Goal: Task Accomplishment & Management: Manage account settings

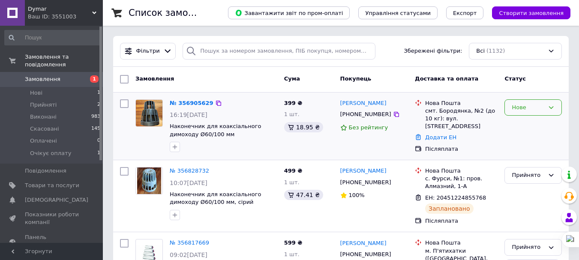
click at [519, 109] on div "Нове" at bounding box center [528, 107] width 33 height 9
click at [519, 127] on li "Прийнято" at bounding box center [533, 126] width 57 height 16
click at [186, 105] on link "№ 356905629" at bounding box center [189, 103] width 39 height 6
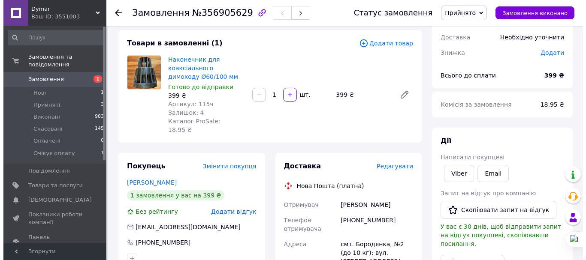
scroll to position [86, 0]
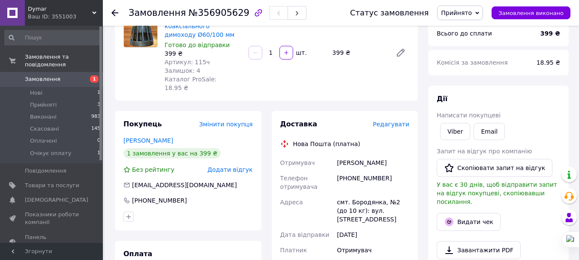
click at [390, 121] on span "Редагувати" at bounding box center [391, 124] width 36 height 7
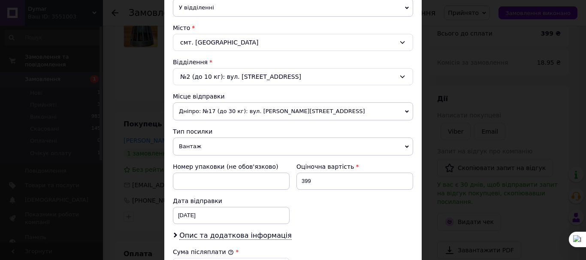
scroll to position [300, 0]
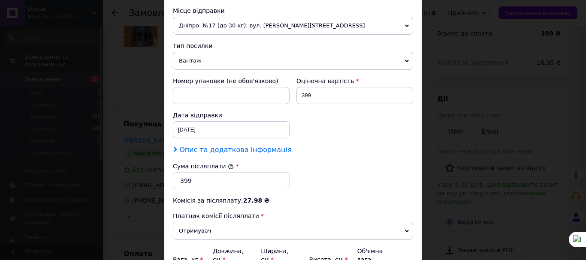
click at [247, 149] on span "Опис та додаткова інформація" at bounding box center [235, 150] width 112 height 9
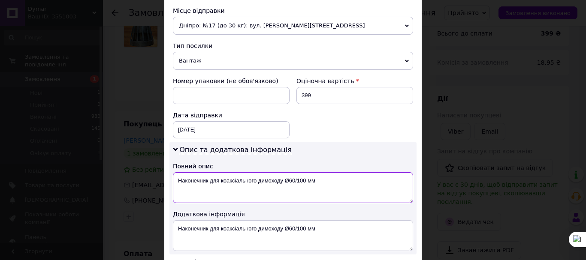
click at [286, 179] on textarea "Наконечник для коаксіального димоходу Ø60/100 мм" at bounding box center [293, 187] width 240 height 31
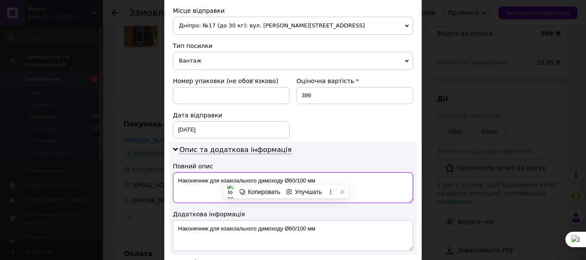
click at [292, 180] on textarea "Наконечник для коаксіального димоходу Ø60/100 мм" at bounding box center [293, 187] width 240 height 31
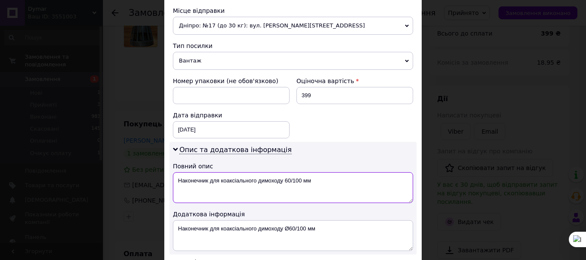
scroll to position [343, 0]
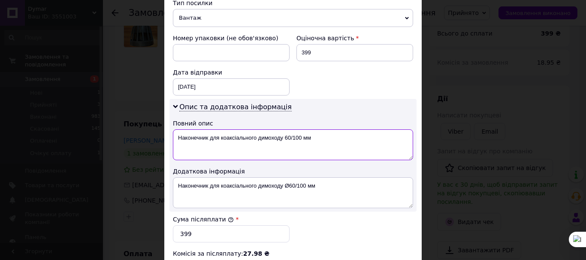
type textarea "Наконечник для коаксіального димоходу 60/100 мм"
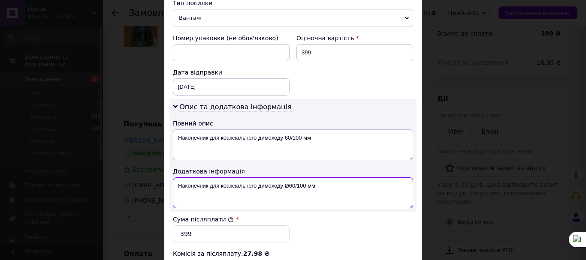
click at [289, 186] on textarea "Наконечник для коаксіального димоходу Ø60/100 мм" at bounding box center [293, 193] width 240 height 31
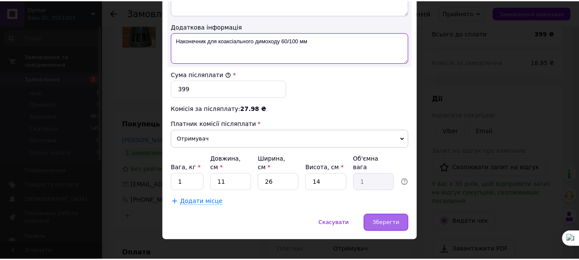
scroll to position [490, 0]
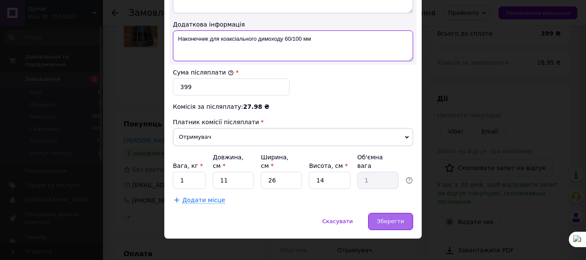
type textarea "Наконечник для коаксіального димоходу 60/100 мм"
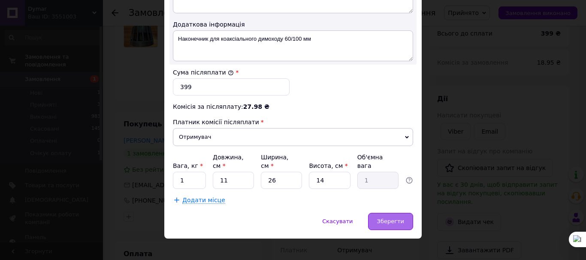
click at [390, 218] on span "Зберегти" at bounding box center [390, 221] width 27 height 6
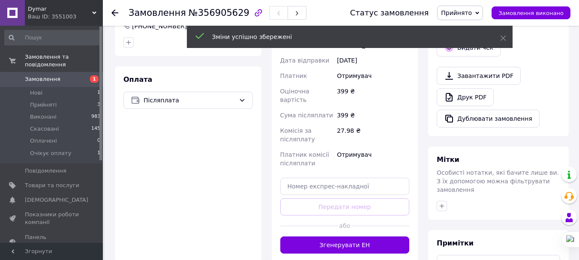
scroll to position [300, 0]
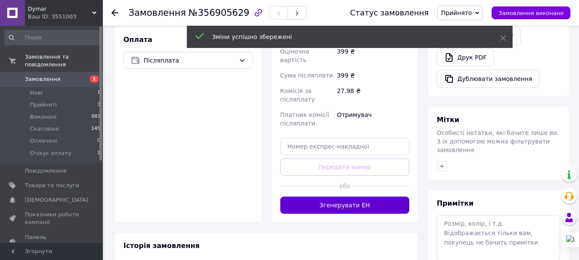
click at [349, 197] on button "Згенерувати ЕН" at bounding box center [345, 205] width 130 height 17
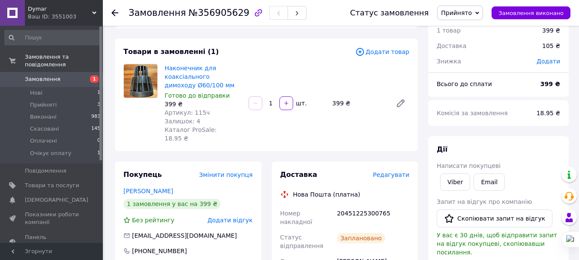
scroll to position [0, 0]
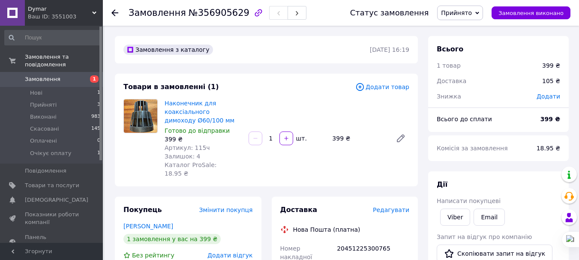
click at [113, 9] on icon at bounding box center [115, 12] width 7 height 7
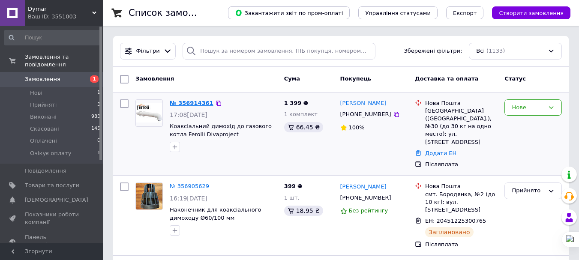
click at [184, 100] on link "№ 356914361" at bounding box center [192, 103] width 44 height 6
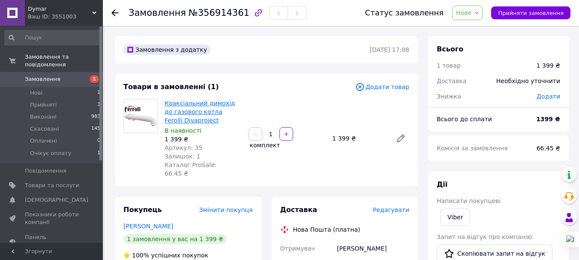
drag, startPoint x: 204, startPoint y: 122, endPoint x: 185, endPoint y: 122, distance: 18.4
click at [192, 122] on span "Коаксіальний димохід до газового котла Ferolli Divaproject" at bounding box center [203, 112] width 77 height 26
click at [202, 122] on span "Коаксіальний димохід до газового котла Ferolli Divaproject" at bounding box center [203, 112] width 77 height 26
click at [472, 12] on span "Нове" at bounding box center [463, 12] width 15 height 7
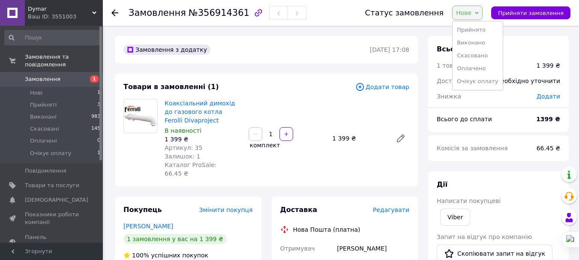
click at [472, 12] on span "Нове" at bounding box center [463, 12] width 15 height 7
click at [472, 15] on span "Нове" at bounding box center [463, 12] width 15 height 7
click at [473, 27] on li "Прийнято" at bounding box center [478, 30] width 50 height 13
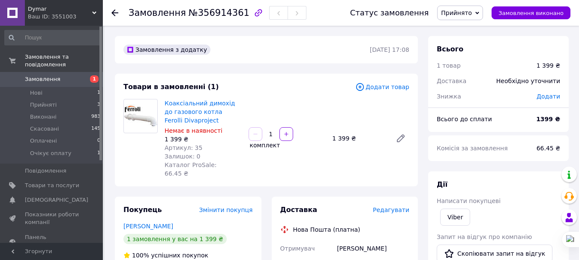
click at [45, 75] on span "Замовлення" at bounding box center [43, 79] width 36 height 8
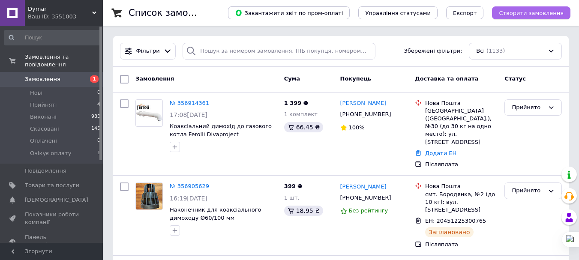
click at [533, 13] on span "Створити замовлення" at bounding box center [531, 13] width 65 height 6
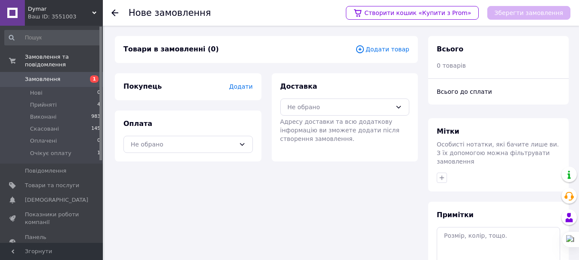
click at [387, 51] on span "Додати товар" at bounding box center [383, 49] width 54 height 9
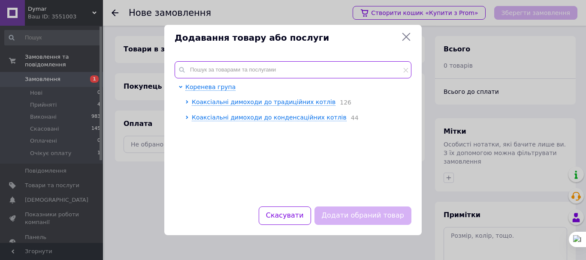
click at [220, 72] on input "text" at bounding box center [293, 69] width 237 height 17
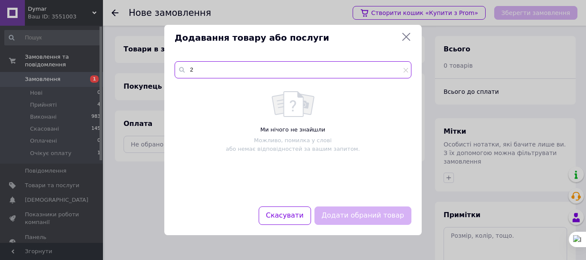
drag, startPoint x: 203, startPoint y: 71, endPoint x: 187, endPoint y: 71, distance: 16.3
click at [187, 71] on input "2" at bounding box center [293, 69] width 237 height 17
paste input "Коаксіальний димохід для газових котлів Ariston Детальніше: https://dymar.com.u…"
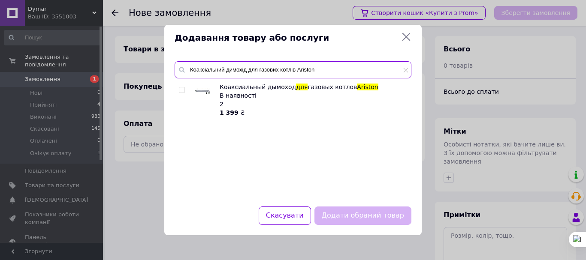
type input "Коаксіальний димохід для газових котлів Ariston"
click at [183, 90] on input "checkbox" at bounding box center [182, 90] width 6 height 6
checkbox input "true"
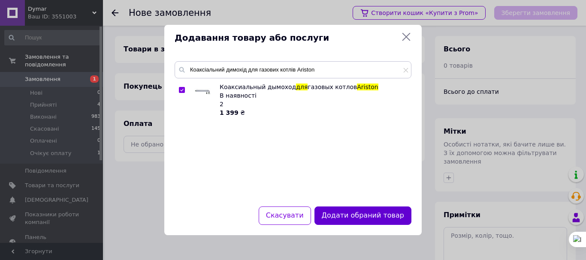
click at [358, 217] on button "Додати обраний товар" at bounding box center [362, 216] width 97 height 18
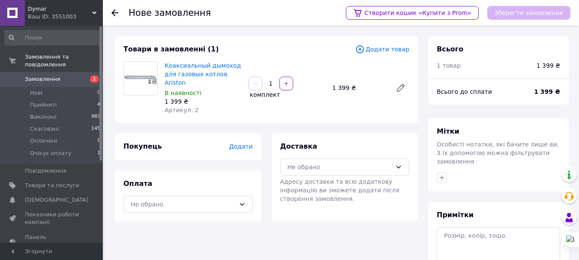
click at [248, 143] on span "Додати" at bounding box center [241, 146] width 24 height 7
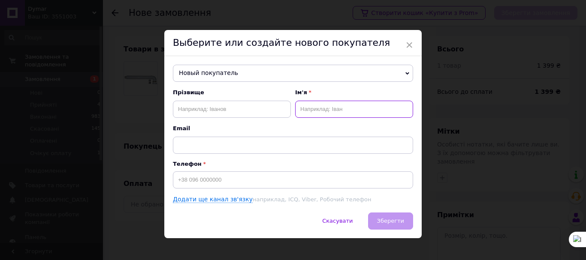
click at [305, 108] on input "text" at bounding box center [354, 109] width 118 height 17
type input "[PERSON_NAME]"
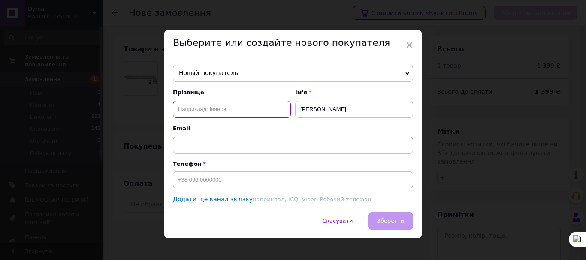
click at [188, 107] on input "text" at bounding box center [232, 109] width 118 height 17
type input "Недора"
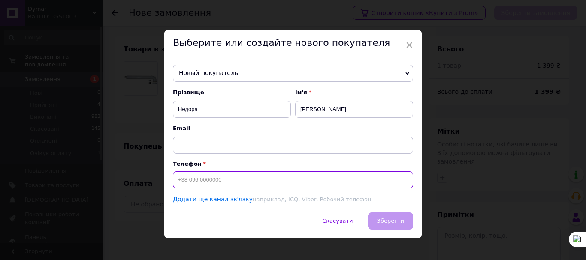
click at [204, 179] on input at bounding box center [293, 180] width 240 height 17
type input "0"
type input "[PHONE_NUMBER]"
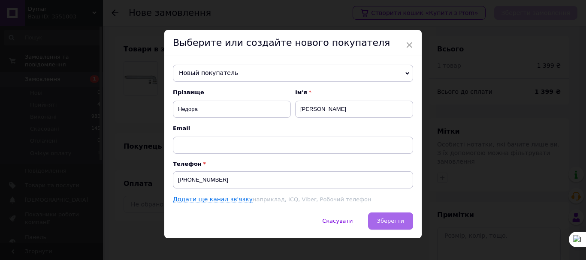
click at [389, 221] on span "Зберегти" at bounding box center [390, 221] width 27 height 6
drag, startPoint x: 294, startPoint y: 45, endPoint x: 306, endPoint y: 52, distance: 14.4
click at [306, 52] on div "Выберите или создайте нового покупателя" at bounding box center [292, 43] width 257 height 26
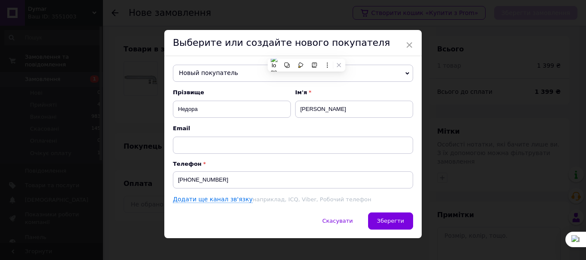
click at [355, 43] on div "Выберите или создайте нового покупателя" at bounding box center [292, 43] width 257 height 26
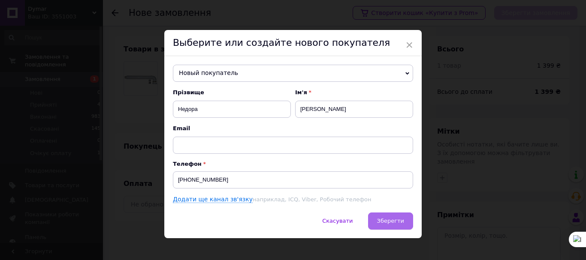
click at [389, 219] on span "Зберегти" at bounding box center [390, 221] width 27 height 6
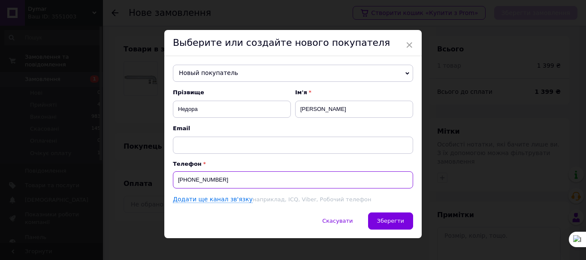
drag, startPoint x: 222, startPoint y: 180, endPoint x: 175, endPoint y: 181, distance: 46.3
click at [175, 181] on input "[PHONE_NUMBER]" at bounding box center [293, 180] width 240 height 17
click at [404, 69] on span "Новый покупатель" at bounding box center [293, 73] width 240 height 17
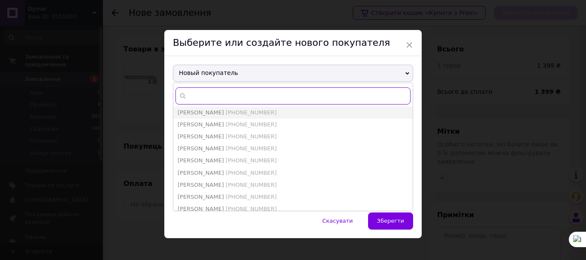
paste input "text"
click at [407, 44] on span "×" at bounding box center [409, 45] width 8 height 15
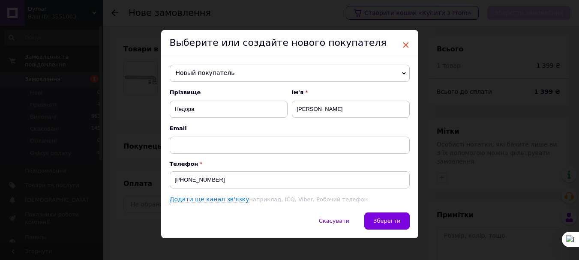
click at [402, 45] on span "×" at bounding box center [406, 45] width 8 height 15
click at [404, 45] on span "×" at bounding box center [406, 45] width 8 height 15
drag, startPoint x: 317, startPoint y: 37, endPoint x: 399, endPoint y: 37, distance: 81.9
click at [399, 37] on div "Выберите или создайте нового покупателя" at bounding box center [289, 43] width 257 height 26
click at [469, 19] on div "× Выберите или создайте нового покупателя Новый покупатель Іван +380638716696 А…" at bounding box center [289, 130] width 579 height 260
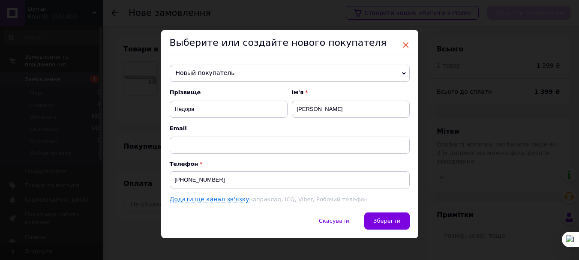
click at [404, 42] on span "×" at bounding box center [406, 45] width 8 height 15
click at [335, 223] on span "Скасувати" at bounding box center [334, 221] width 30 height 6
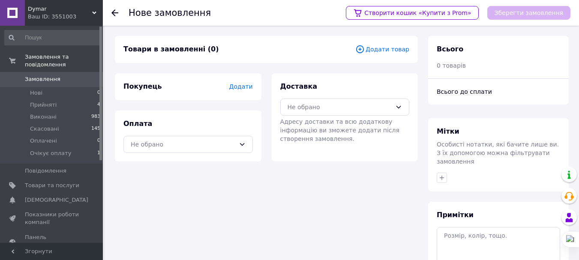
click at [386, 53] on span "Додати товар" at bounding box center [383, 49] width 54 height 9
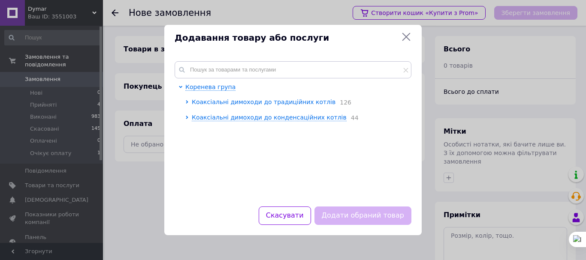
click at [242, 100] on span "Коаксіальні димоходи до традиційних котлів" at bounding box center [264, 102] width 144 height 7
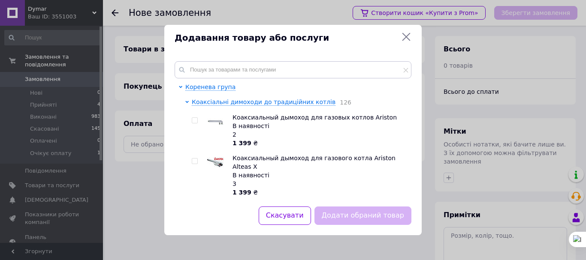
click at [196, 121] on input "checkbox" at bounding box center [195, 121] width 6 height 6
checkbox input "true"
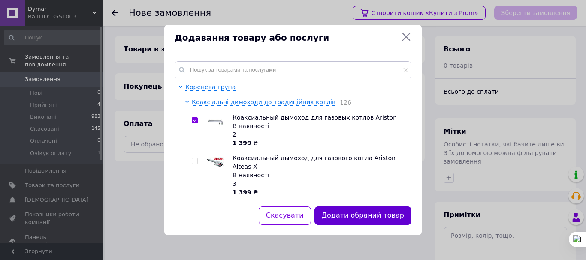
click at [361, 214] on button "Додати обраний товар" at bounding box center [362, 216] width 97 height 18
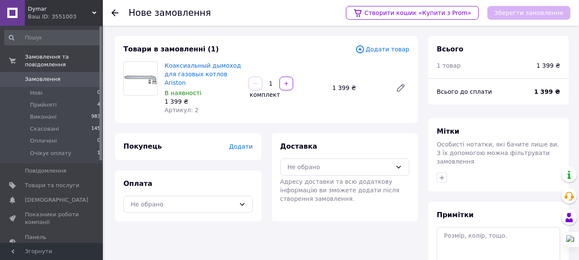
click at [246, 143] on span "Додати" at bounding box center [241, 146] width 24 height 7
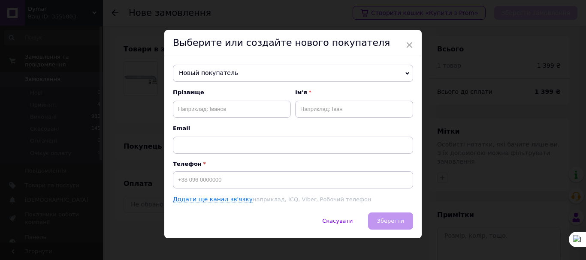
click at [407, 75] on icon at bounding box center [407, 74] width 4 height 4
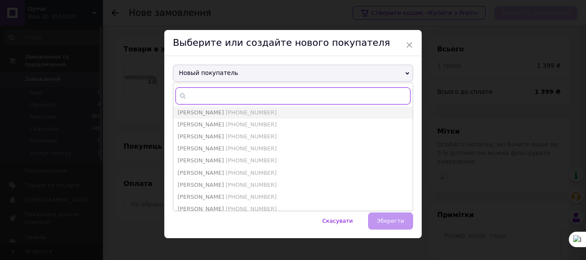
drag, startPoint x: 210, startPoint y: 74, endPoint x: 194, endPoint y: 92, distance: 23.4
click at [194, 92] on input "text" at bounding box center [292, 95] width 235 height 17
paste input "[PHONE_NUMBER]"
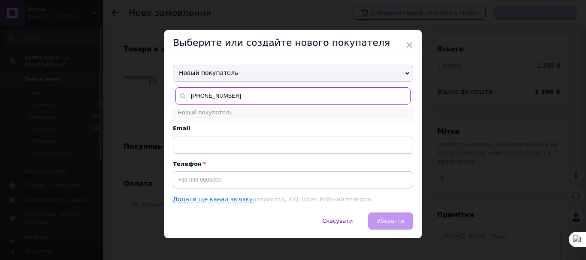
type input "[PHONE_NUMBER]"
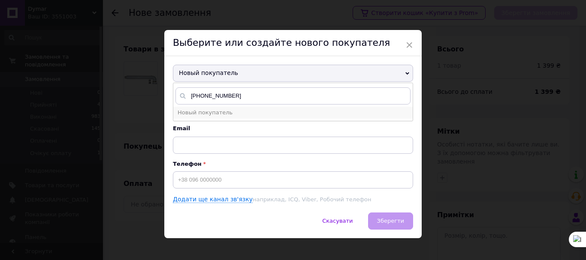
click at [229, 112] on li "Новый покупатель" at bounding box center [292, 113] width 239 height 12
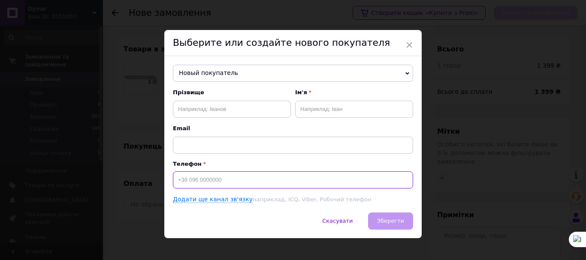
click at [194, 178] on input at bounding box center [293, 180] width 240 height 17
paste input "[PHONE_NUMBER]"
type input "[PHONE_NUMBER]"
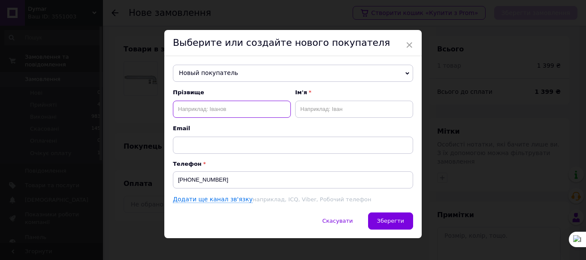
click at [205, 110] on input "text" at bounding box center [232, 109] width 118 height 17
type input "Недора"
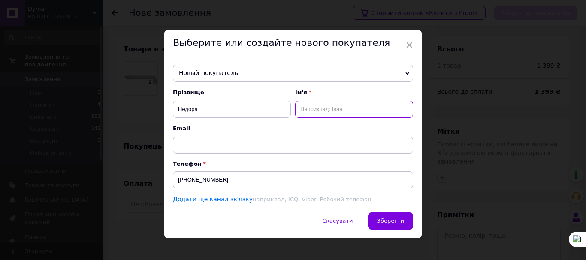
click at [319, 113] on input "text" at bounding box center [354, 109] width 118 height 17
type input "Конмтантин"
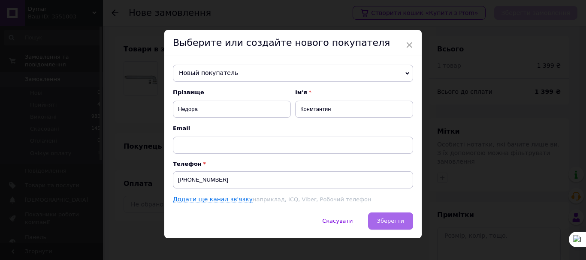
click at [390, 220] on span "Зберегти" at bounding box center [390, 221] width 27 height 6
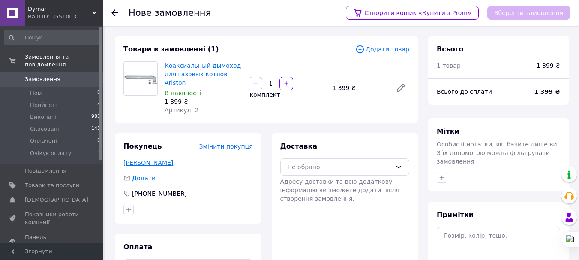
click at [162, 160] on link "[PERSON_NAME]" at bounding box center [149, 163] width 50 height 7
click at [228, 143] on span "Змінити покупця" at bounding box center [226, 146] width 54 height 7
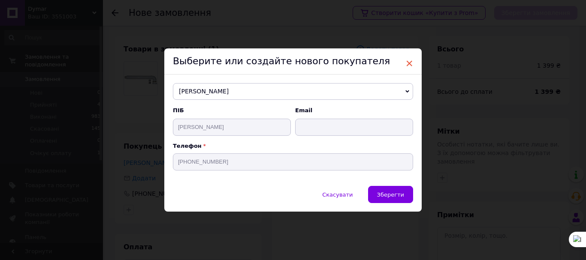
click at [407, 63] on span "×" at bounding box center [409, 63] width 8 height 15
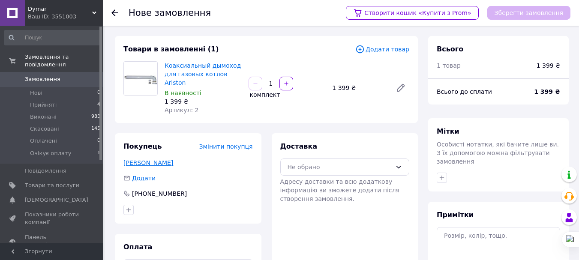
click at [160, 160] on link "[PERSON_NAME]" at bounding box center [149, 163] width 50 height 7
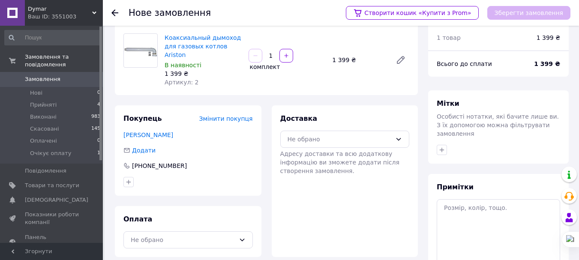
scroll to position [43, 0]
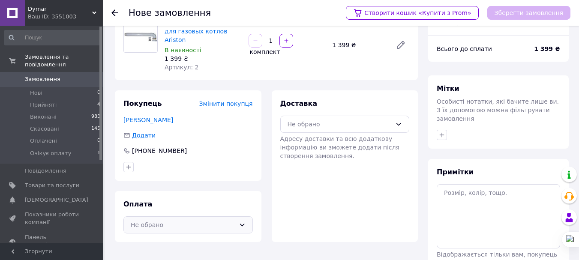
click at [242, 222] on icon at bounding box center [242, 225] width 7 height 7
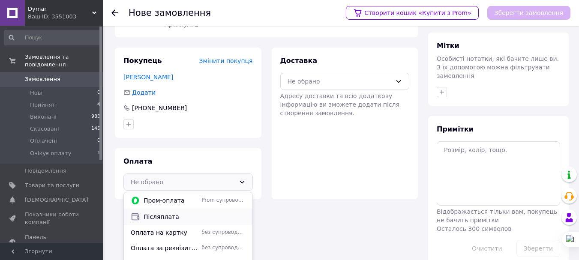
click at [172, 213] on span "Післяплата" at bounding box center [195, 217] width 102 height 9
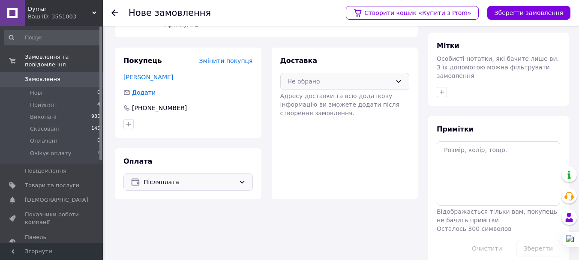
click at [400, 80] on icon at bounding box center [399, 81] width 5 height 3
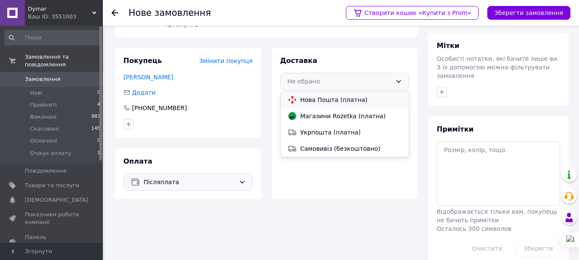
click at [353, 96] on span "Нова Пошта (платна)" at bounding box center [352, 100] width 102 height 9
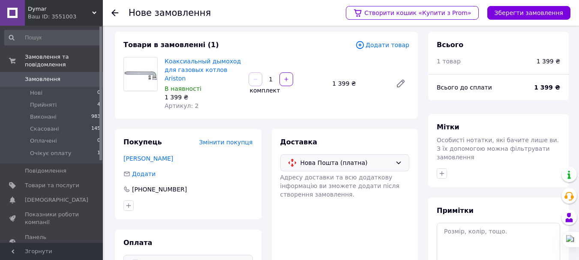
scroll to position [0, 0]
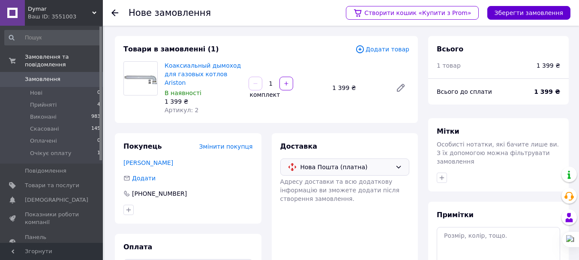
click at [515, 13] on button "Зберегти замовлення" at bounding box center [529, 13] width 83 height 14
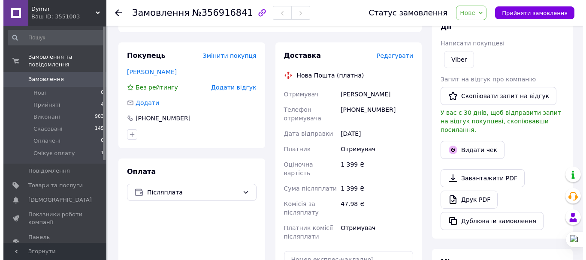
scroll to position [43, 0]
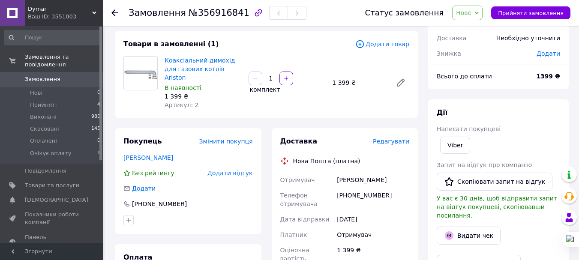
click at [467, 12] on span "Нове" at bounding box center [463, 12] width 15 height 7
click at [476, 27] on li "Прийнято" at bounding box center [478, 30] width 50 height 13
click at [391, 138] on span "Редагувати" at bounding box center [391, 141] width 36 height 7
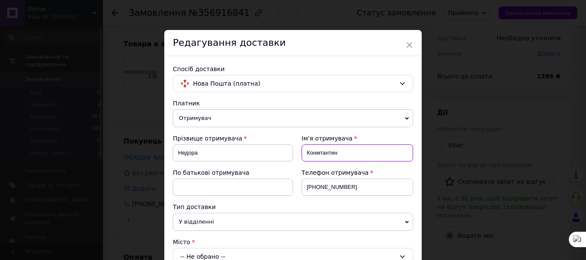
click at [319, 154] on input "Конмтантин" at bounding box center [357, 153] width 112 height 17
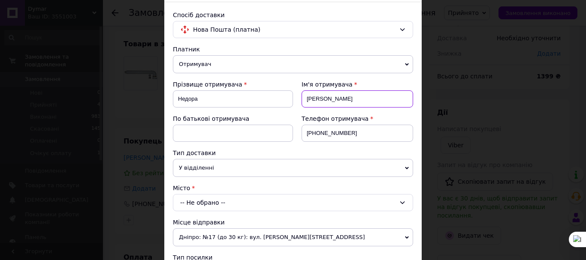
scroll to position [86, 0]
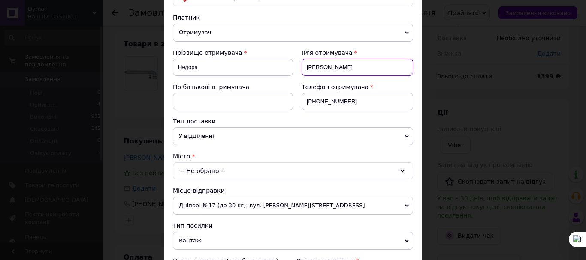
type input "[PERSON_NAME]"
click at [240, 172] on div "-- Не обрано --" at bounding box center [293, 171] width 240 height 17
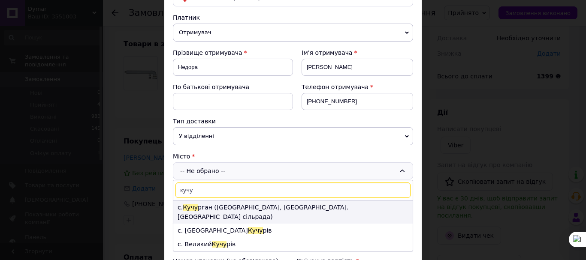
type input "кучу"
click at [191, 206] on span "Кучу" at bounding box center [190, 207] width 15 height 7
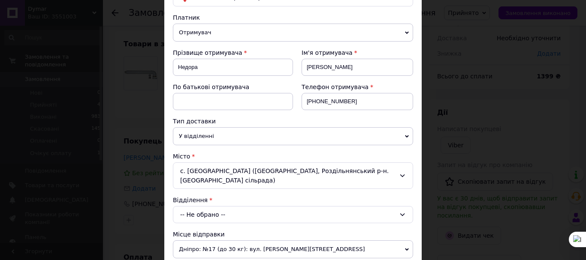
click at [219, 206] on div "-- Не обрано --" at bounding box center [293, 214] width 240 height 17
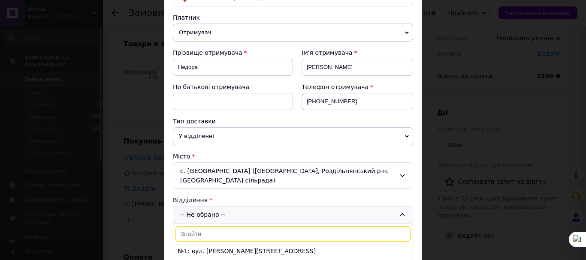
scroll to position [129, 0]
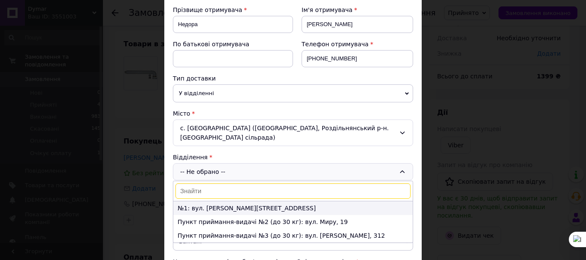
click at [213, 202] on li "№1: вул. [PERSON_NAME][STREET_ADDRESS]" at bounding box center [292, 209] width 239 height 14
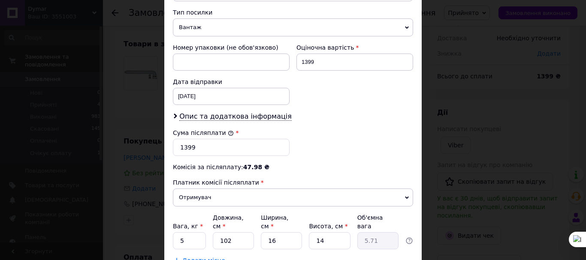
scroll to position [386, 0]
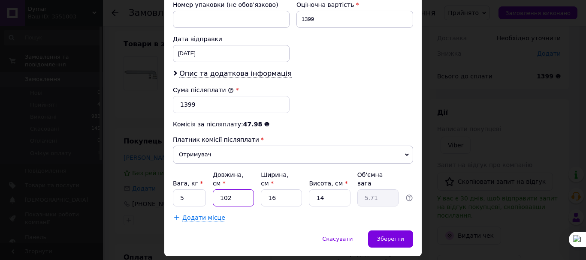
click at [232, 190] on input "102" at bounding box center [233, 198] width 41 height 17
type input "10"
type input "0.56"
type input "1"
type input "0.1"
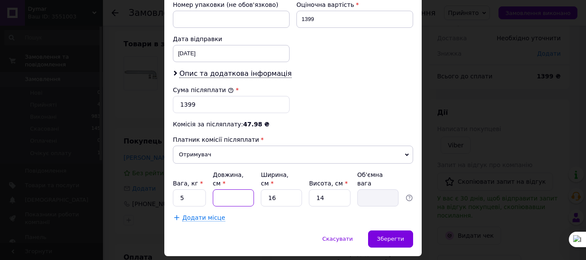
type input "9"
type input "0.5"
type input "97"
type input "5.43"
type input "97"
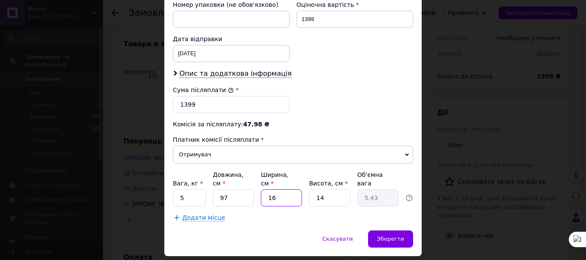
click at [281, 190] on input "16" at bounding box center [281, 198] width 41 height 17
type input "1"
type input "0.34"
type input "17"
type input "5.77"
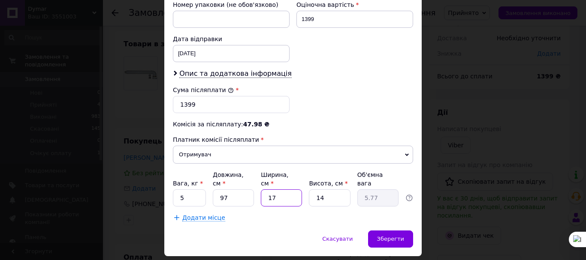
type input "17"
click at [325, 190] on input "14" at bounding box center [329, 198] width 41 height 17
type input "1"
type input "0.41"
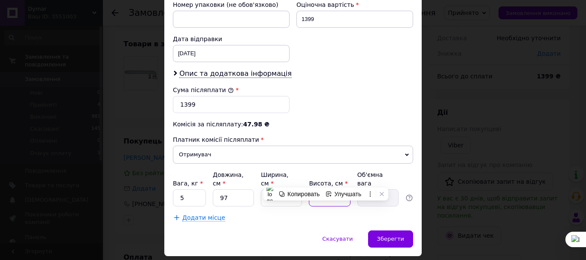
type input "12"
type input "4.95"
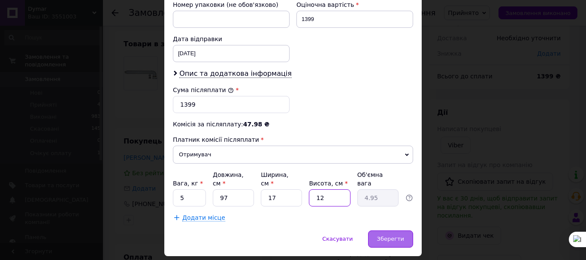
type input "12"
click at [389, 236] on span "Зберегти" at bounding box center [390, 239] width 27 height 6
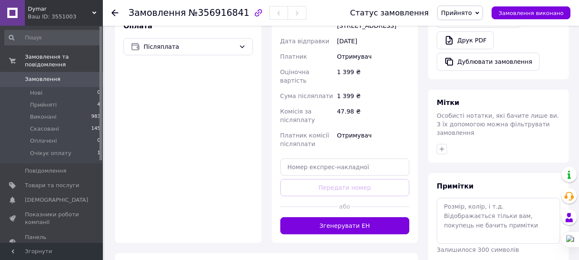
scroll to position [300, 0]
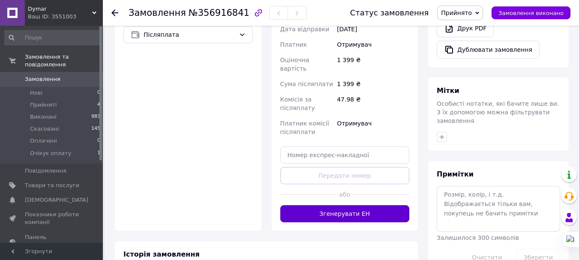
click at [345, 205] on button "Згенерувати ЕН" at bounding box center [345, 213] width 130 height 17
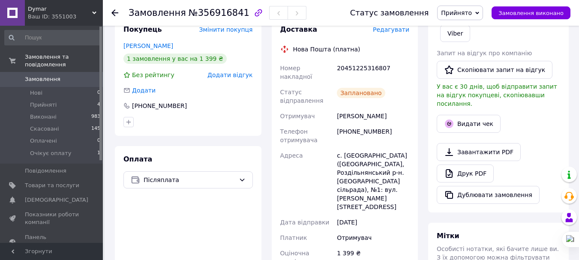
scroll to position [129, 0]
